Goal: Obtain resource: Obtain resource

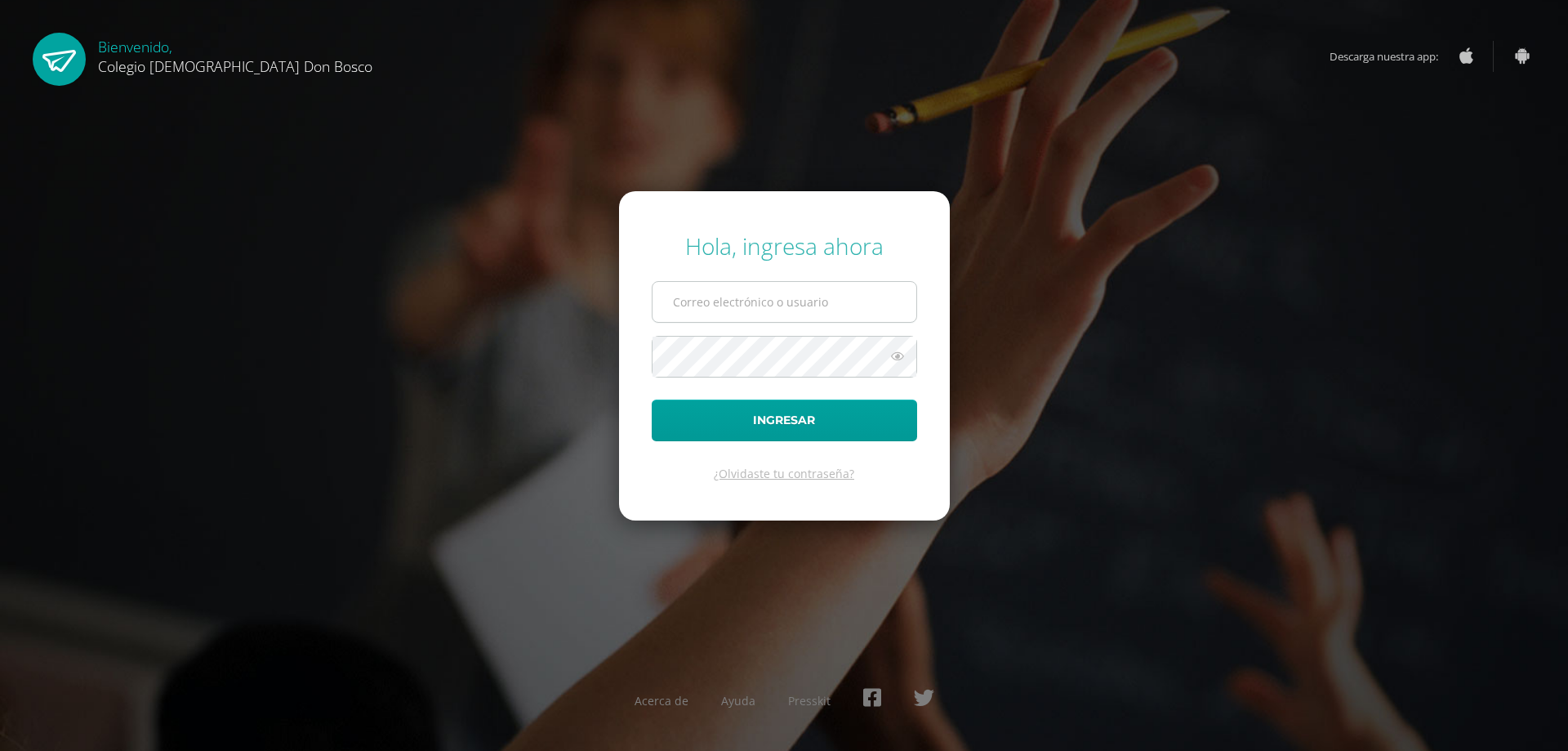
click at [734, 307] on input "text" at bounding box center [784, 301] width 263 height 40
type input "lgarcia@donbosco.edu.gt"
click at [712, 427] on button "Ingresar" at bounding box center [784, 420] width 265 height 41
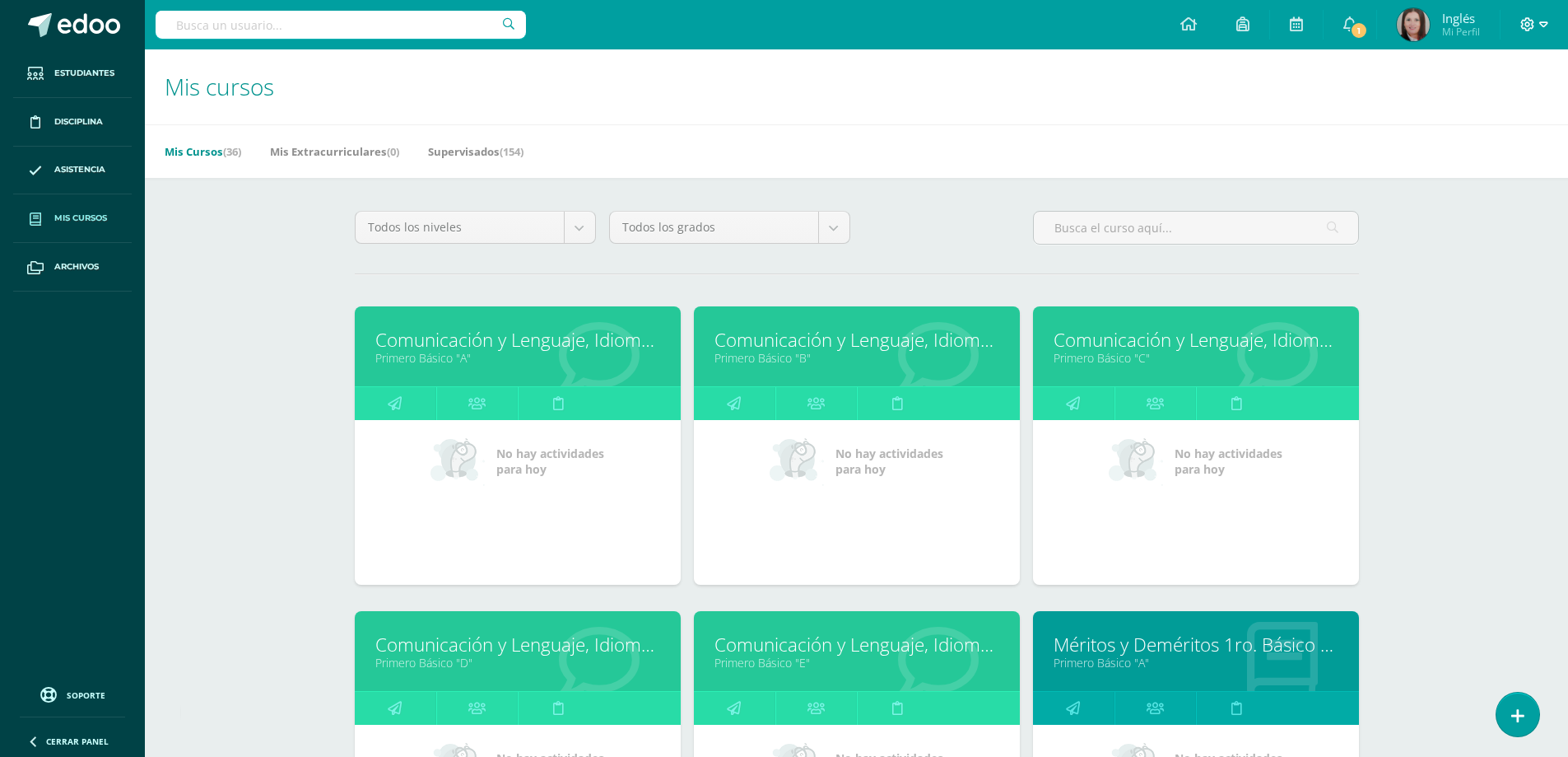
click at [1541, 22] on icon at bounding box center [1543, 25] width 9 height 6
click at [1480, 112] on span "Cerrar sesión" at bounding box center [1491, 112] width 74 height 15
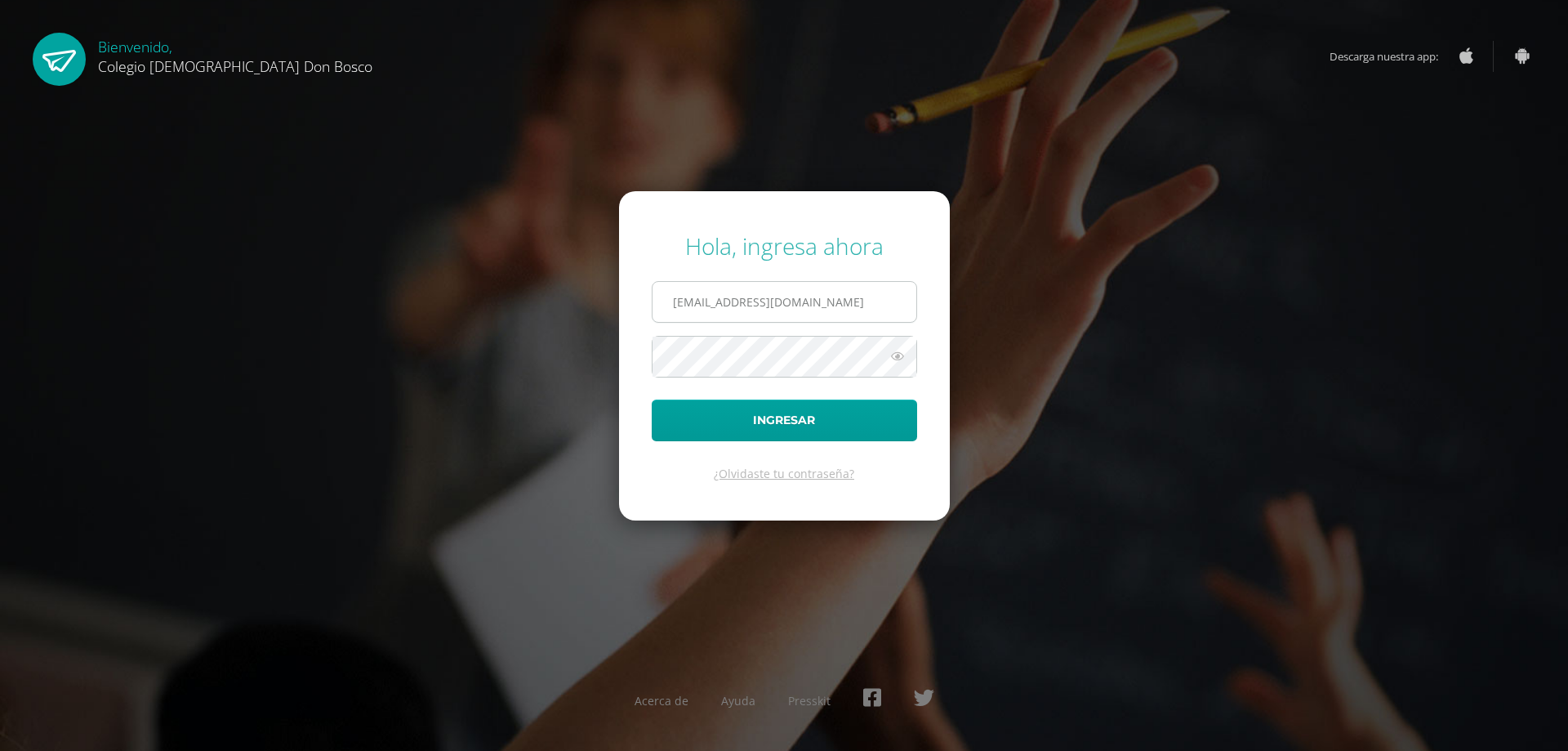
click at [803, 297] on input "lgarcia@donbosco.edu.gt" at bounding box center [784, 301] width 263 height 40
type input "[EMAIL_ADDRESS][DOMAIN_NAME]"
click at [732, 422] on button "Ingresar" at bounding box center [784, 420] width 265 height 41
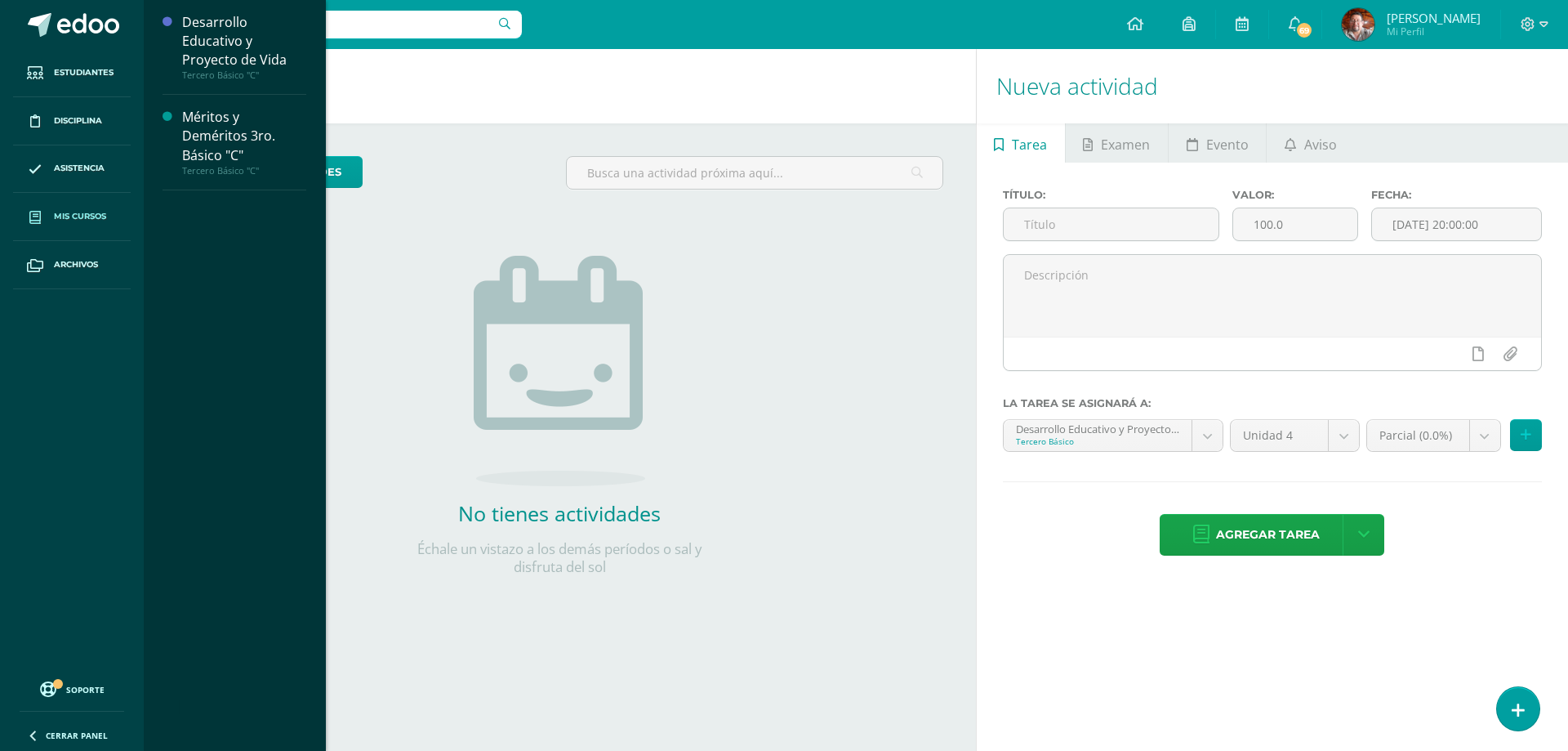
click at [72, 214] on span "Mis cursos" at bounding box center [80, 216] width 53 height 13
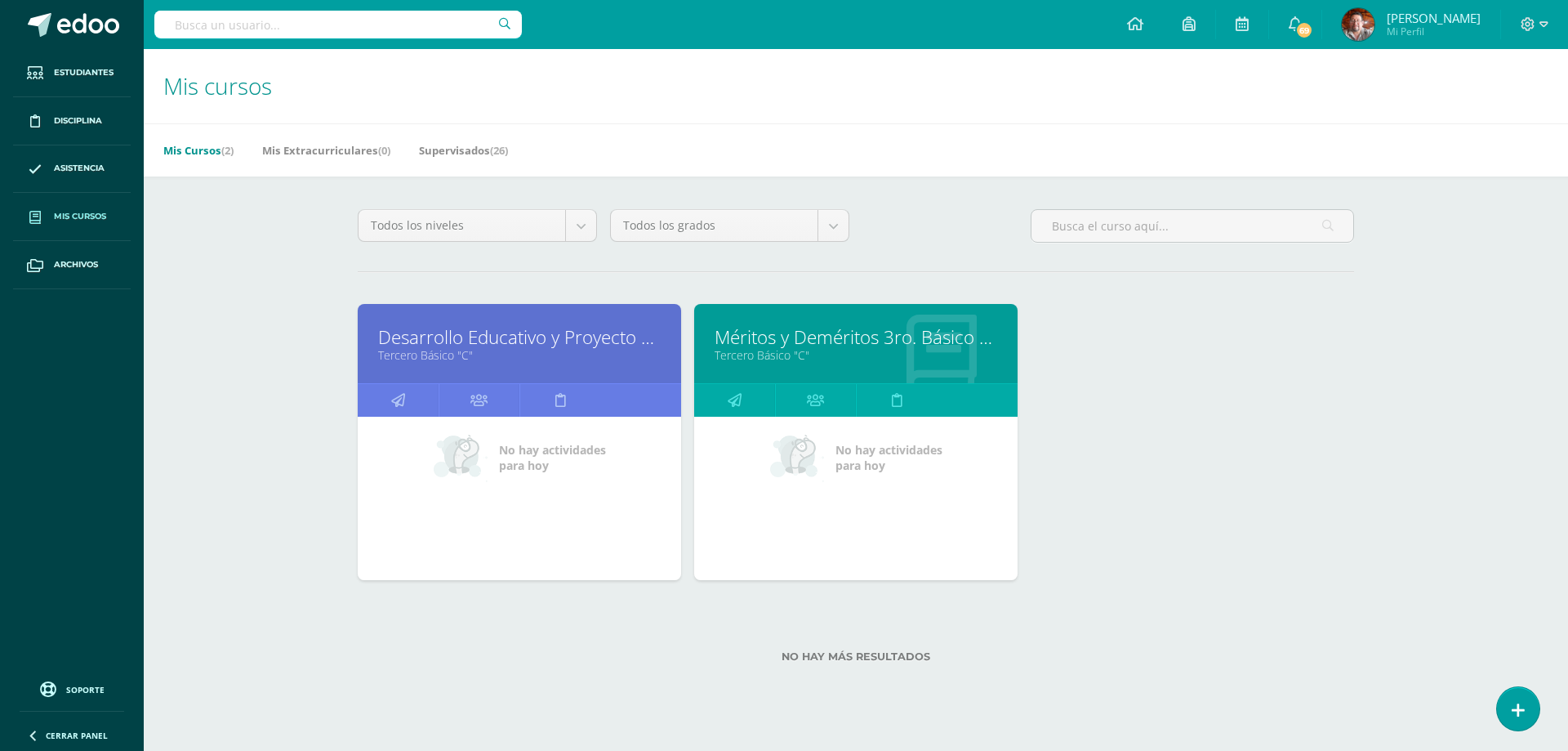
click at [456, 357] on link "Tercero Básico "C"" at bounding box center [519, 355] width 282 height 15
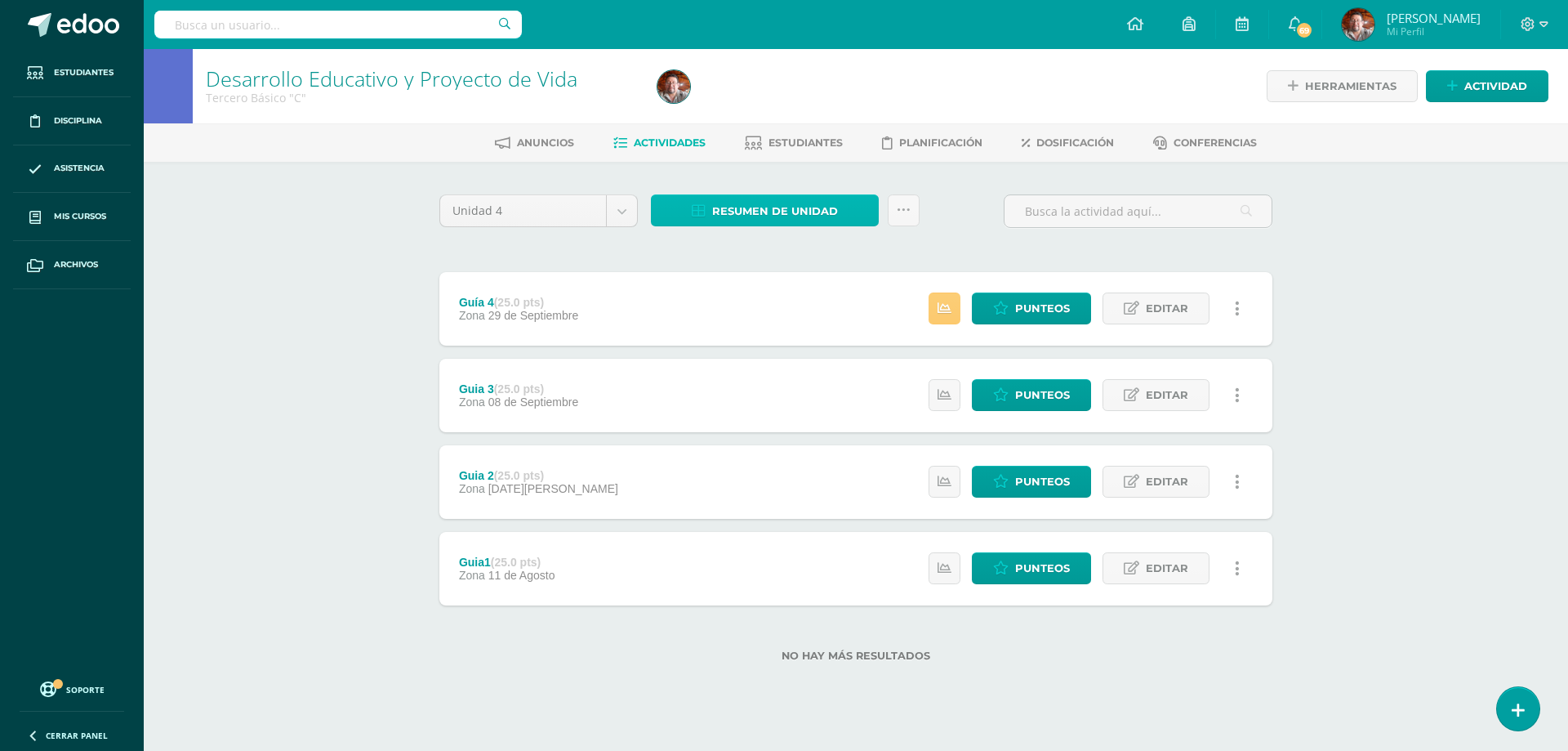
click at [794, 212] on span "Resumen de unidad" at bounding box center [775, 211] width 126 height 30
click at [796, 104] on link "Descargar como HTML" at bounding box center [765, 104] width 174 height 25
click at [245, 335] on div "Desarrollo Educativo y Proyecto de Vida Tercero Básico "C" Herramientas Detalle…" at bounding box center [856, 381] width 1424 height 665
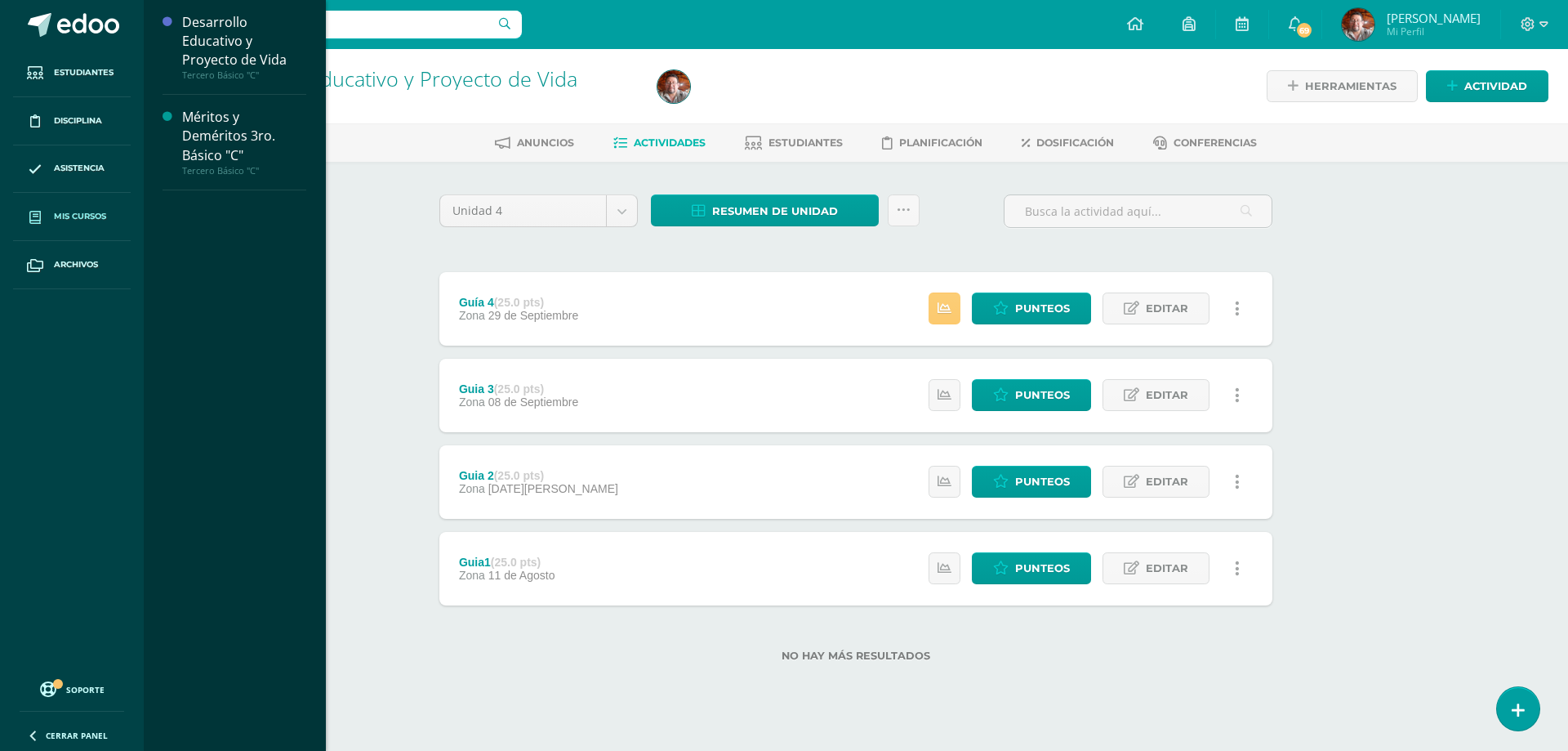
click at [101, 206] on link "Mis cursos" at bounding box center [71, 216] width 118 height 48
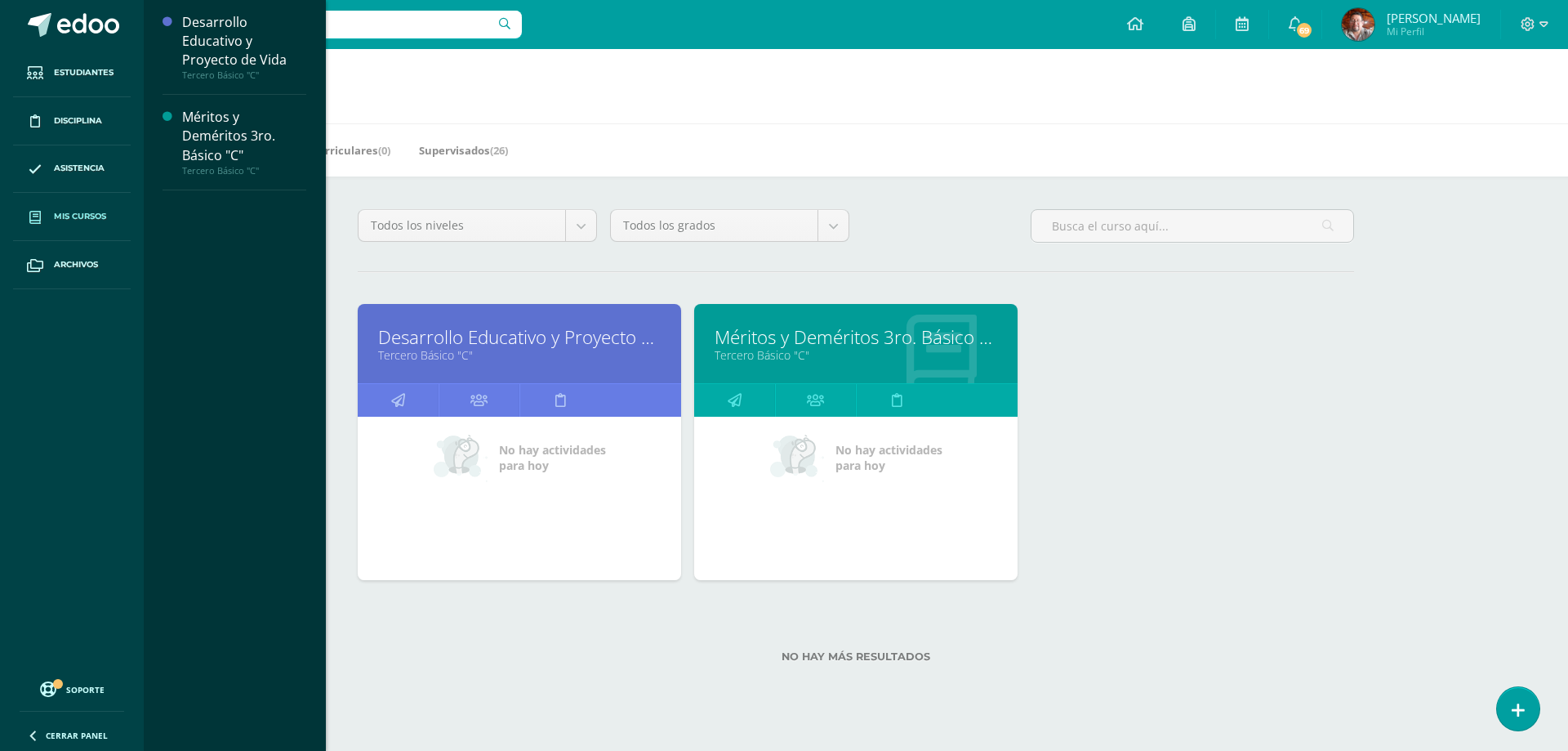
click at [777, 350] on link "Tercero Básico "C"" at bounding box center [856, 355] width 282 height 15
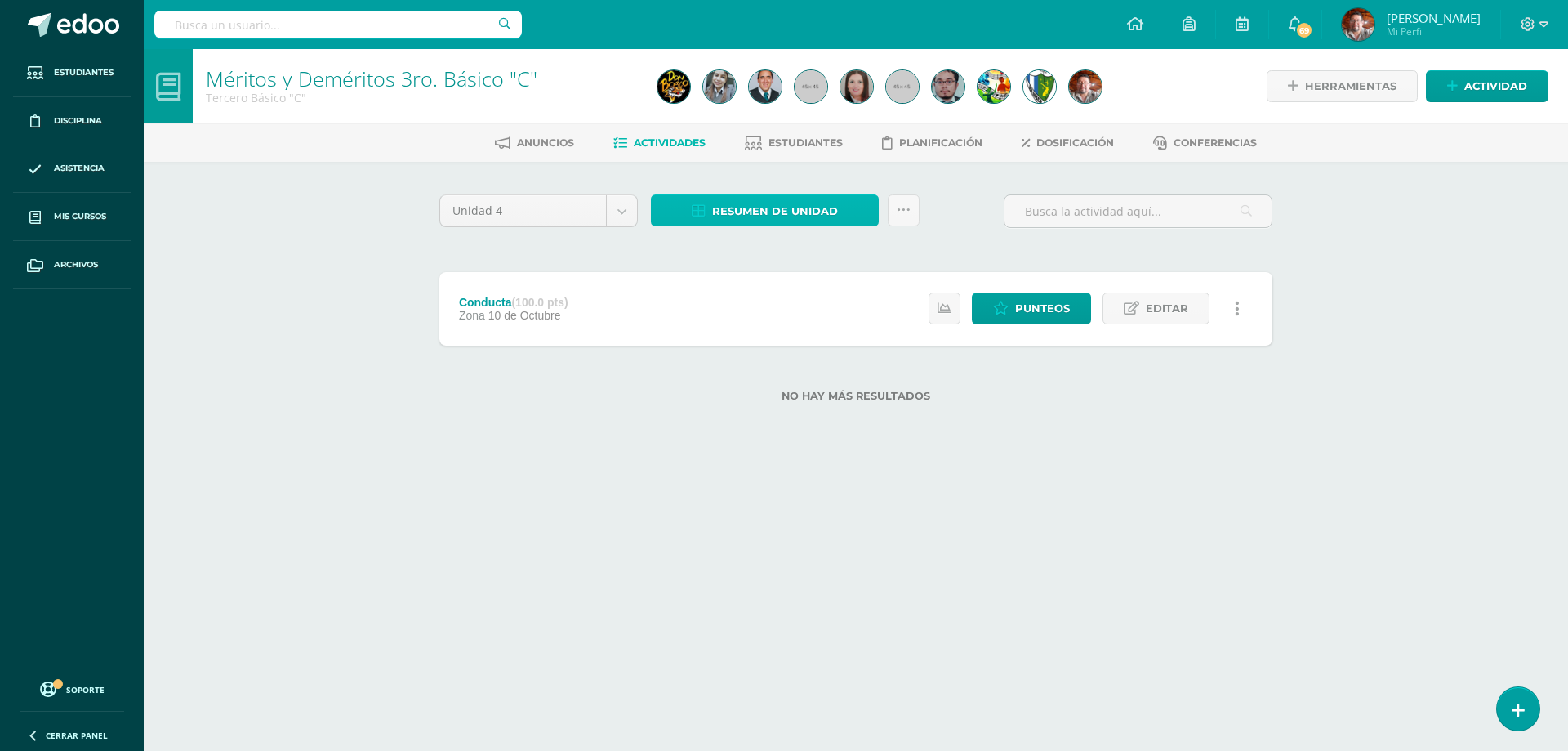
click at [799, 201] on span "Resumen de unidad" at bounding box center [775, 211] width 126 height 30
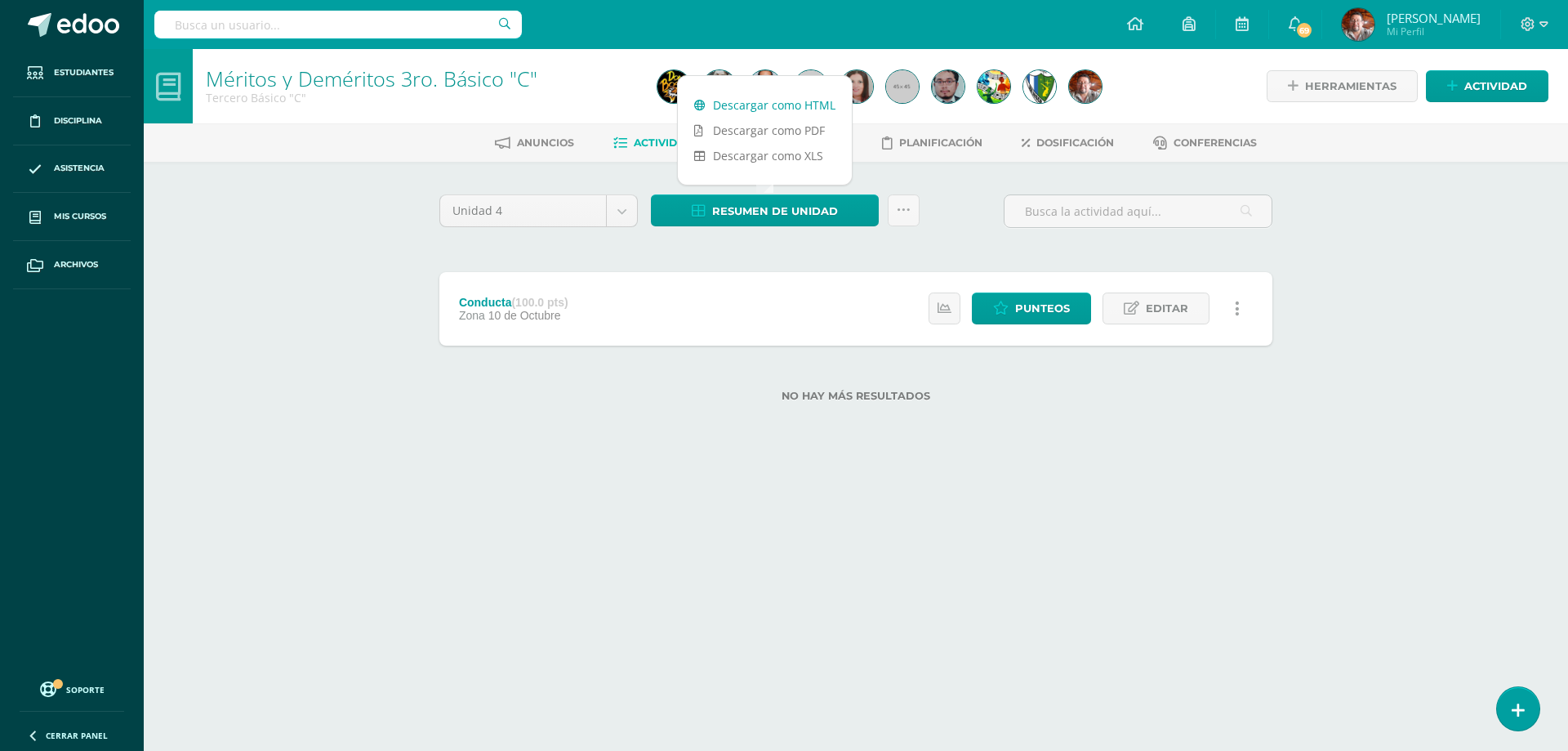
click at [796, 105] on link "Descargar como HTML" at bounding box center [765, 104] width 174 height 25
click at [1542, 24] on icon at bounding box center [1544, 24] width 9 height 15
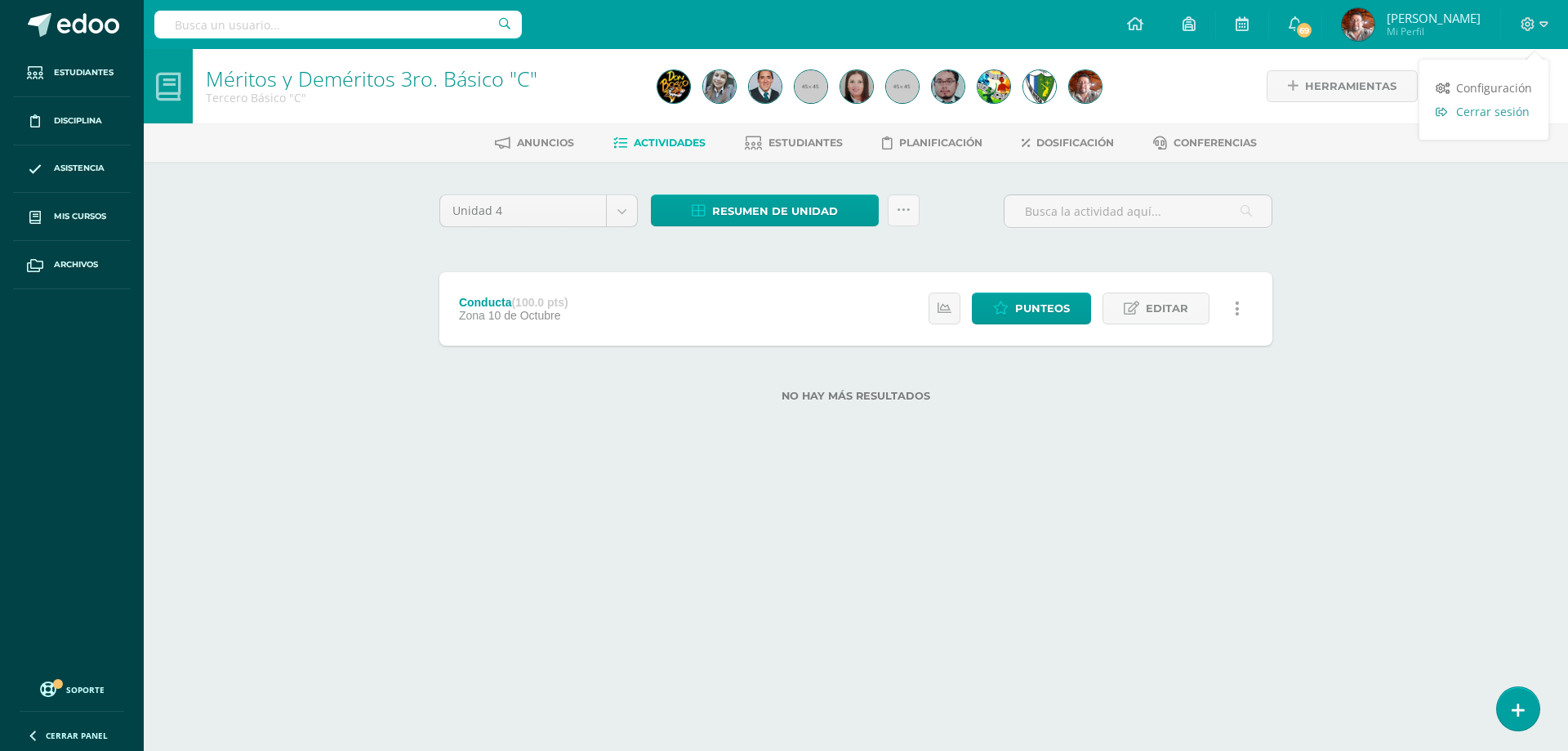
click at [1478, 116] on span "Cerrar sesión" at bounding box center [1493, 111] width 73 height 15
